Goal: Transaction & Acquisition: Purchase product/service

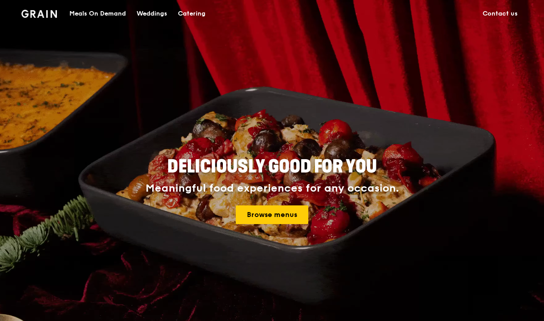
click at [106, 12] on div "Meals On Demand" at bounding box center [97, 13] width 56 height 27
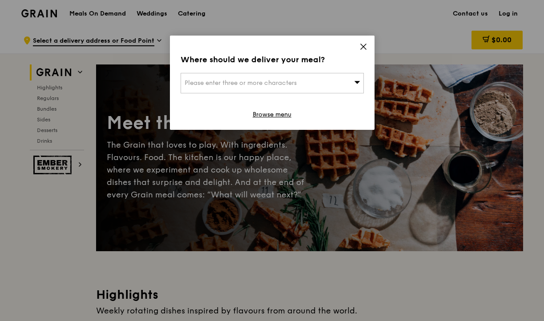
click at [362, 53] on div "Where should we deliver your meal? Please enter three or more characters Browse…" at bounding box center [272, 83] width 205 height 94
click at [364, 47] on icon at bounding box center [363, 47] width 8 height 8
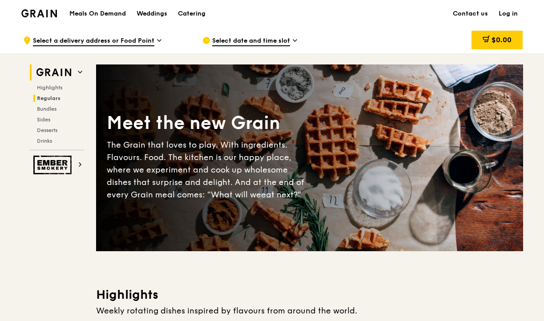
click at [56, 100] on span "Regulars" at bounding box center [49, 98] width 24 height 6
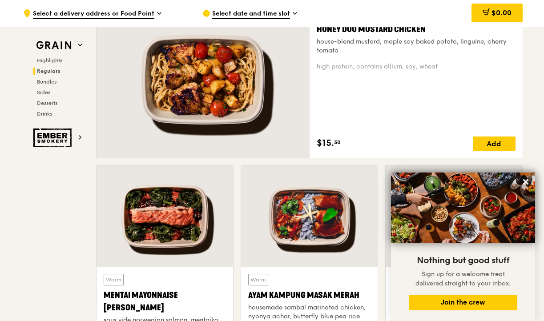
scroll to position [753, 0]
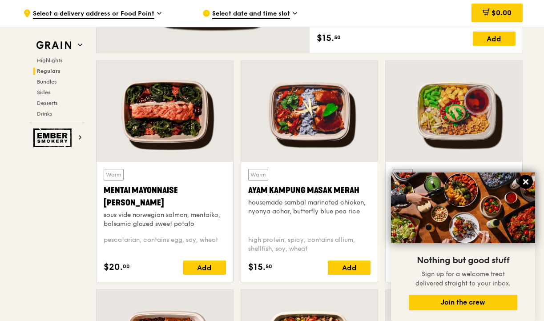
click at [527, 182] on icon at bounding box center [526, 182] width 8 height 8
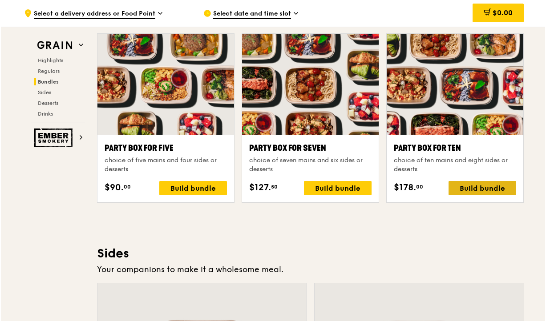
scroll to position [1762, 0]
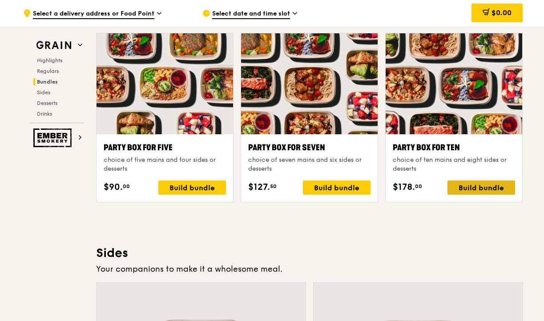
click at [480, 190] on div "Build bundle" at bounding box center [481, 188] width 68 height 14
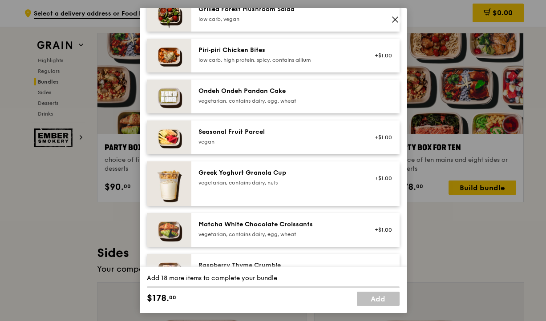
scroll to position [681, 0]
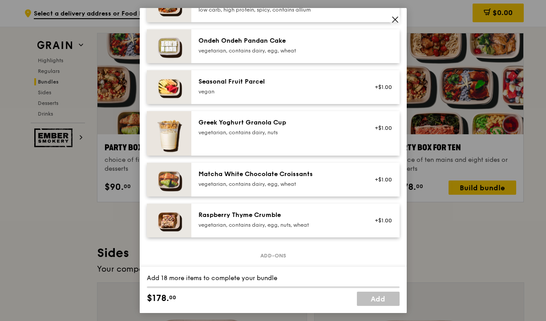
click at [393, 18] on icon at bounding box center [395, 20] width 8 height 8
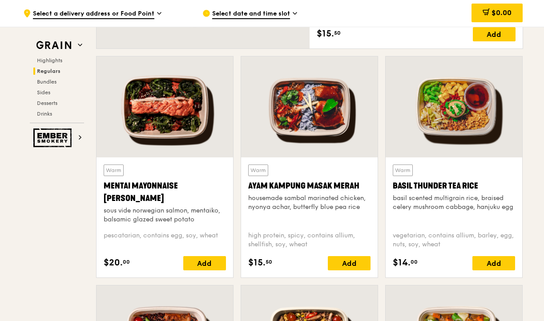
scroll to position [778, 0]
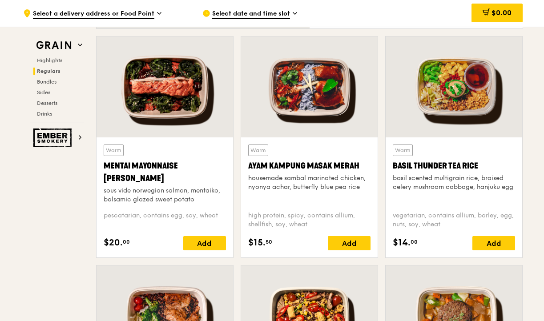
click at [305, 175] on div "housemade sambal marinated chicken, nyonya achar, butterfly blue pea rice" at bounding box center [309, 183] width 122 height 18
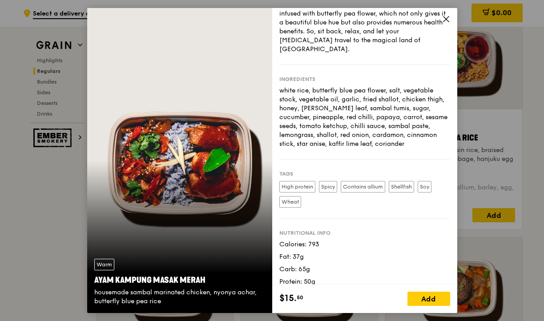
scroll to position [891, 0]
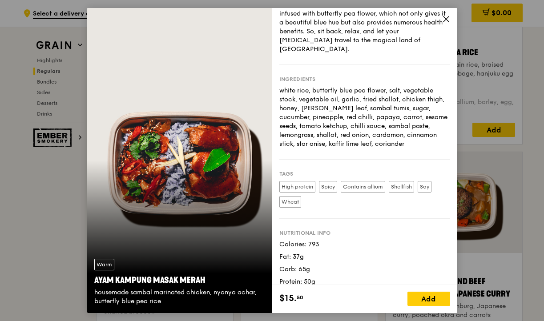
drag, startPoint x: 164, startPoint y: 301, endPoint x: 93, endPoint y: 279, distance: 73.7
click at [93, 279] on div "Warm Ayam [GEOGRAPHIC_DATA] housemade sambal marinated chicken, nyonya achar, b…" at bounding box center [179, 282] width 185 height 61
copy div "Ayam Kampung Masak Merah housemade sambal marinated chicken, nyonya achar, butt…"
click at [444, 20] on icon at bounding box center [445, 18] width 5 height 5
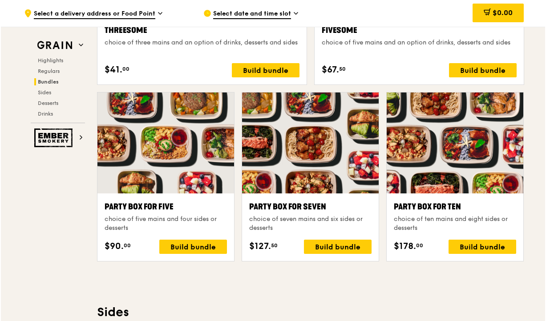
scroll to position [1707, 0]
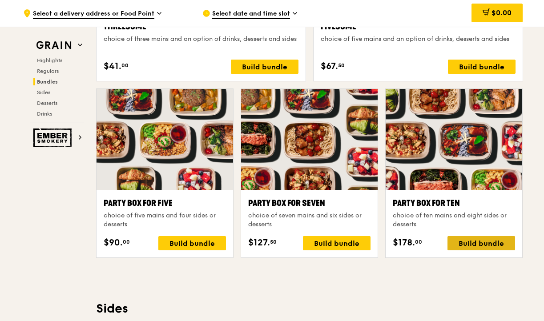
click at [471, 246] on div "Build bundle" at bounding box center [481, 243] width 68 height 14
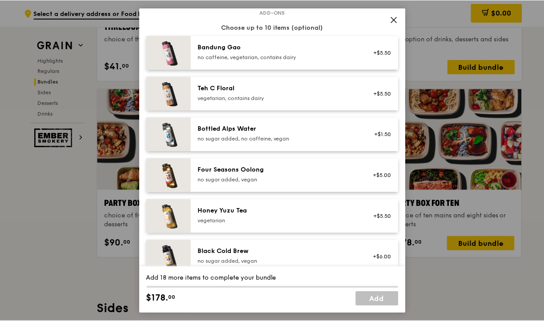
scroll to position [1068, 0]
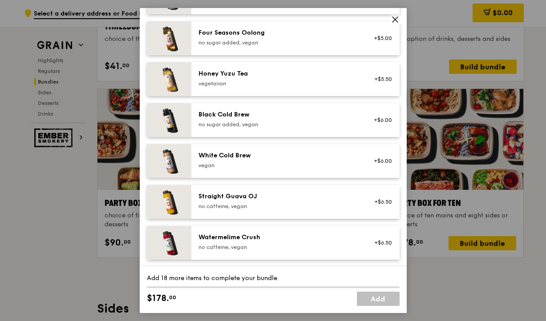
click at [391, 19] on icon at bounding box center [395, 20] width 8 height 8
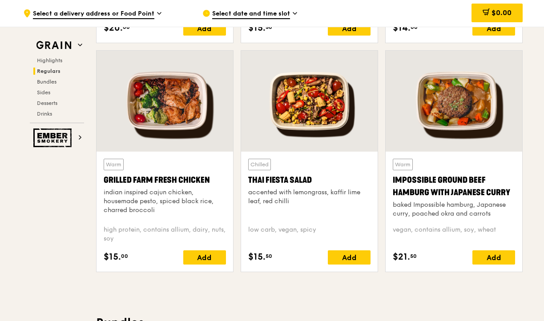
scroll to position [986, 0]
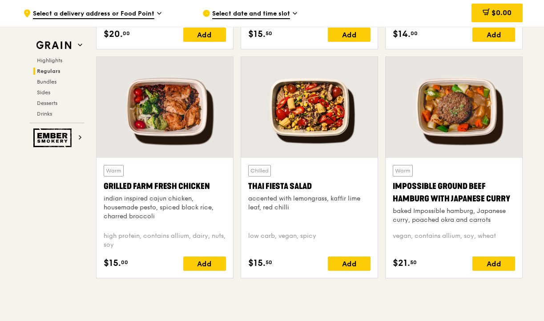
drag, startPoint x: 156, startPoint y: 217, endPoint x: 104, endPoint y: 186, distance: 59.4
click at [104, 186] on div "Warm Grilled Farm Fresh Chicken indian inspired cajun chicken, housemade pesto,…" at bounding box center [165, 195] width 122 height 60
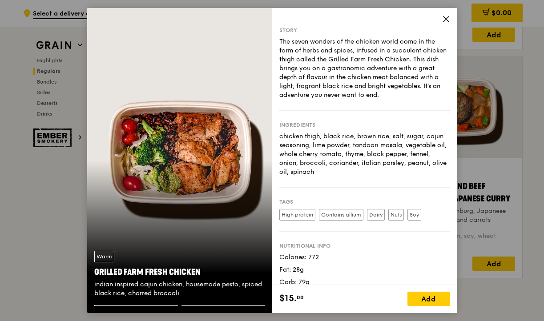
copy div "Grilled Farm Fresh Chicken indian inspired cajun chicken, housemade pesto, spic…"
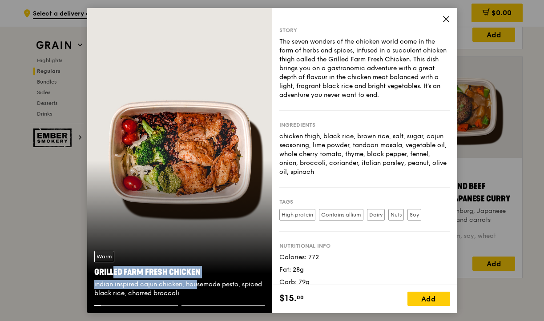
drag, startPoint x: 182, startPoint y: 289, endPoint x: 90, endPoint y: 273, distance: 93.4
click at [90, 273] on div "Warm Grilled Farm Fresh Chicken indian inspired cajun chicken, housemade pesto,…" at bounding box center [179, 274] width 185 height 61
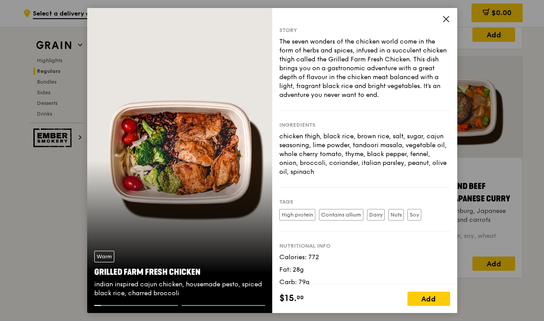
click at [181, 294] on div "indian inspired cajun chicken, housemade pesto, spiced black rice, charred broc…" at bounding box center [179, 289] width 171 height 18
drag, startPoint x: 181, startPoint y: 294, endPoint x: 94, endPoint y: 272, distance: 89.2
click at [94, 272] on div "Warm Grilled Farm Fresh Chicken indian inspired cajun chicken, housemade pesto,…" at bounding box center [179, 274] width 185 height 61
copy div "Grilled Farm Fresh Chicken indian inspired cajun chicken, housemade pesto, spic…"
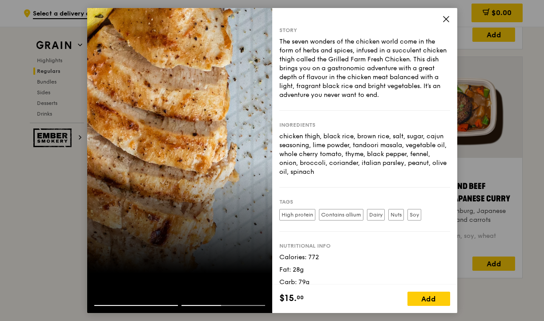
click at [445, 20] on icon at bounding box center [445, 18] width 5 height 5
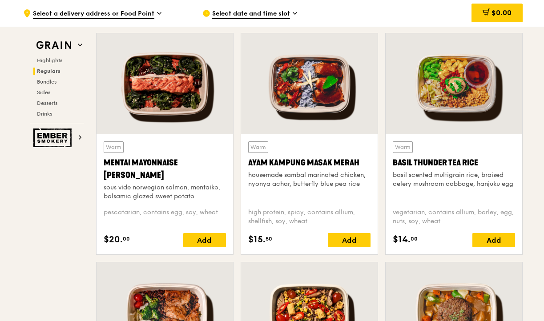
scroll to position [780, 0]
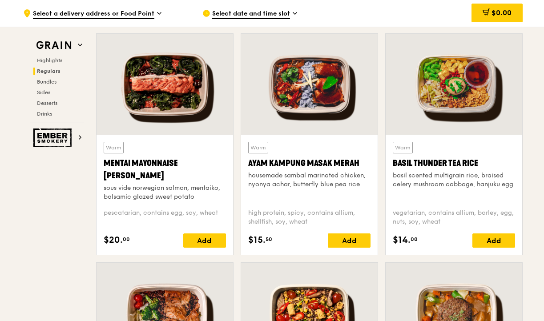
click at [470, 180] on div "basil scented multigrain rice, braised celery mushroom cabbage, hanjuku egg" at bounding box center [454, 180] width 122 height 18
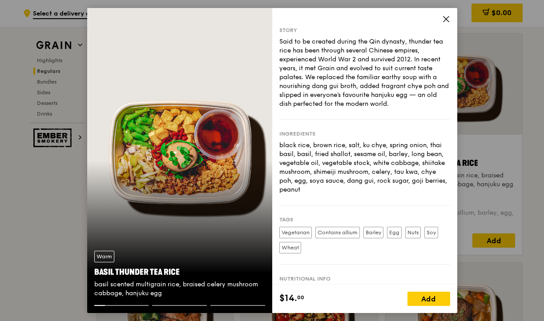
drag, startPoint x: 168, startPoint y: 293, endPoint x: 91, endPoint y: 271, distance: 80.1
click at [91, 271] on div "Warm Basil Thunder Tea [PERSON_NAME] scented multigrain rice, braised celery mu…" at bounding box center [179, 274] width 185 height 61
copy div "Basil Thunder Tea [PERSON_NAME] scented multigrain rice, braised celery mushroo…"
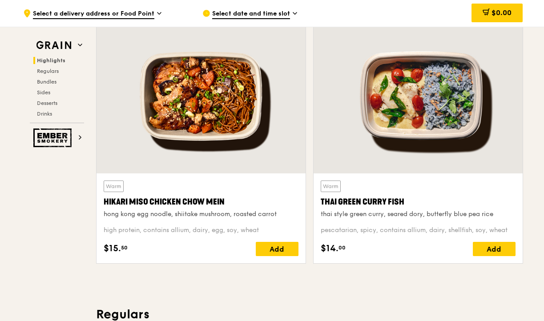
scroll to position [296, 0]
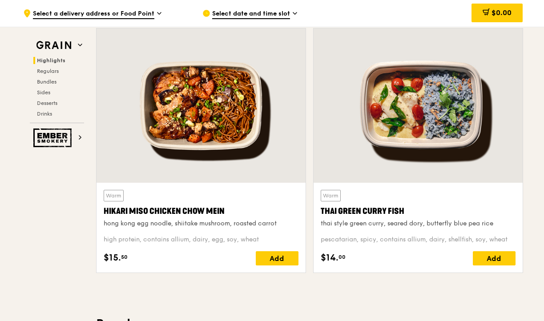
click at [322, 212] on div "Thai Green Curry Fish" at bounding box center [418, 211] width 195 height 12
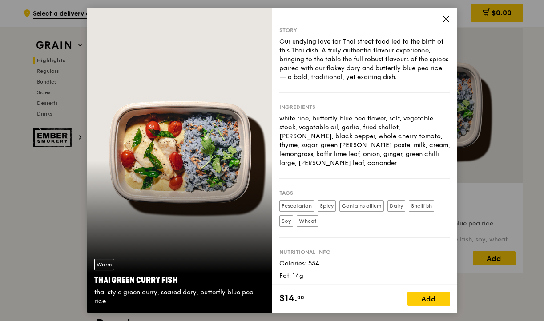
drag, startPoint x: 95, startPoint y: 275, endPoint x: 130, endPoint y: 301, distance: 43.9
click at [130, 301] on div "Warm Thai Green [PERSON_NAME] Fish thai style green [PERSON_NAME], seared dory,…" at bounding box center [179, 282] width 185 height 61
copy div "Thai Green [PERSON_NAME] Fish thai style green [PERSON_NAME], seared dory, butt…"
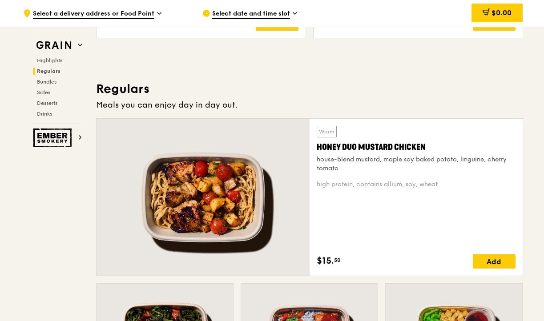
scroll to position [586, 0]
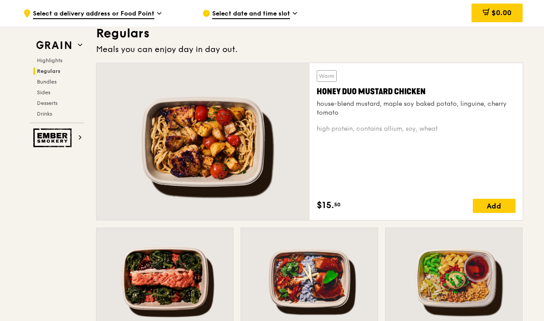
click at [249, 148] on div at bounding box center [202, 141] width 213 height 157
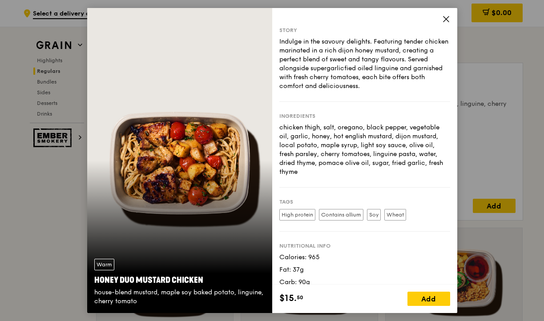
drag, startPoint x: 144, startPoint y: 299, endPoint x: 88, endPoint y: 280, distance: 59.6
click at [88, 280] on div "Warm Honey Duo Mustard Chicken house-blend mustard, maple soy baked potato, lin…" at bounding box center [179, 282] width 185 height 61
copy div "Honey Duo Mustard Chicken house-blend mustard, maple soy baked potato, linguine…"
